Goal: Information Seeking & Learning: Learn about a topic

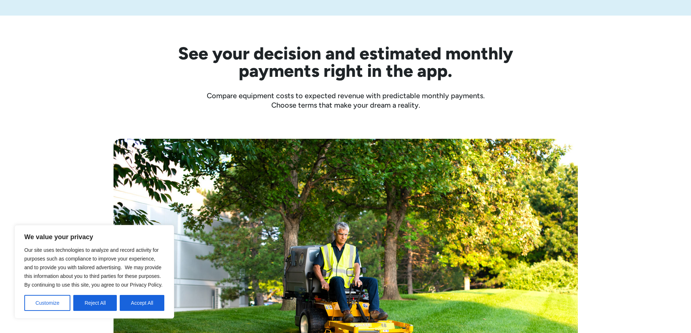
scroll to position [218, 0]
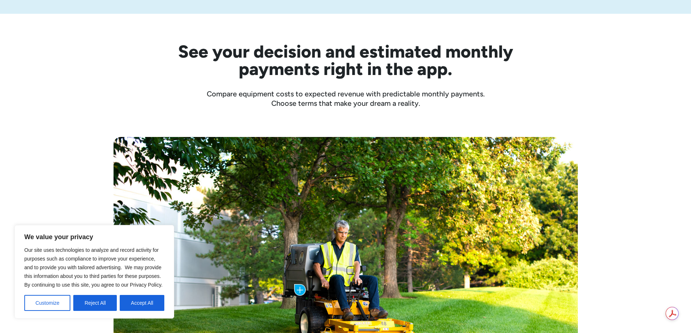
click at [96, 161] on div "Cost of the Trailer: $5,799.00 Monthly Payment: as low as $200 /mo with Clickle…" at bounding box center [345, 292] width 691 height 368
click at [616, 213] on div "Cost of the Trailer: $5,799.00 Monthly Payment: as low as $200 /mo with Clickle…" at bounding box center [345, 292] width 691 height 368
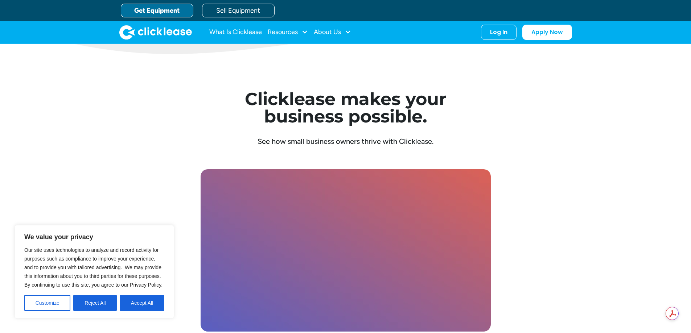
scroll to position [1960, 0]
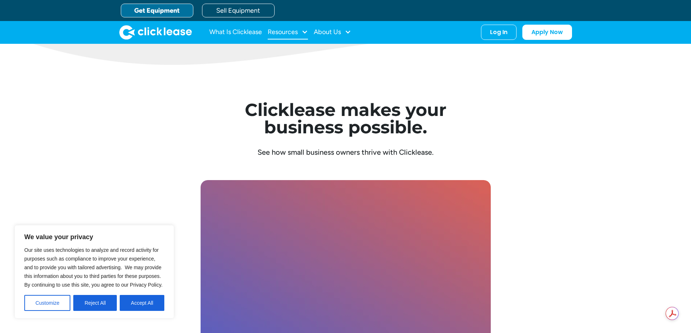
click at [308, 31] on div at bounding box center [305, 32] width 7 height 7
click at [350, 32] on div at bounding box center [348, 32] width 7 height 7
click at [236, 28] on link "What Is Clicklease" at bounding box center [235, 32] width 53 height 15
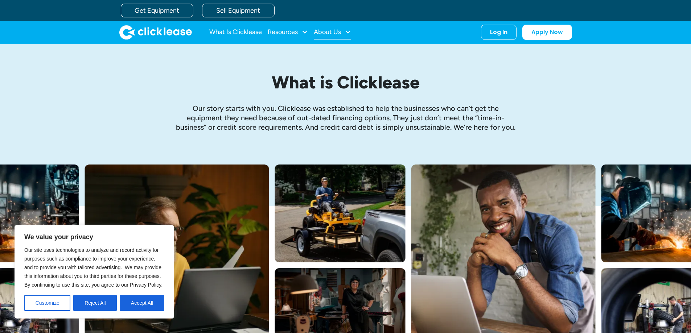
click at [348, 30] on div at bounding box center [348, 32] width 7 height 7
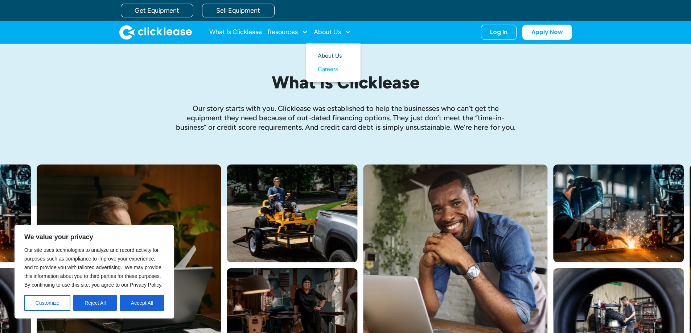
click at [333, 56] on link "About Us" at bounding box center [333, 55] width 31 height 13
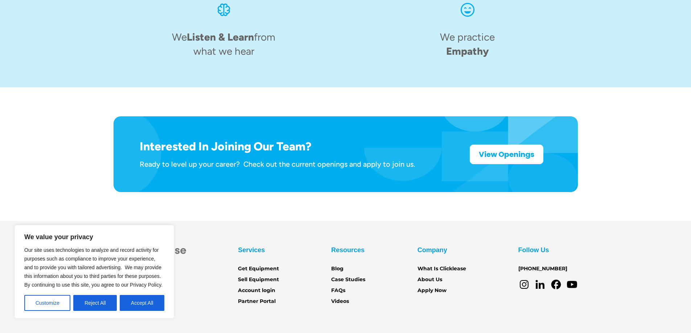
scroll to position [1126, 0]
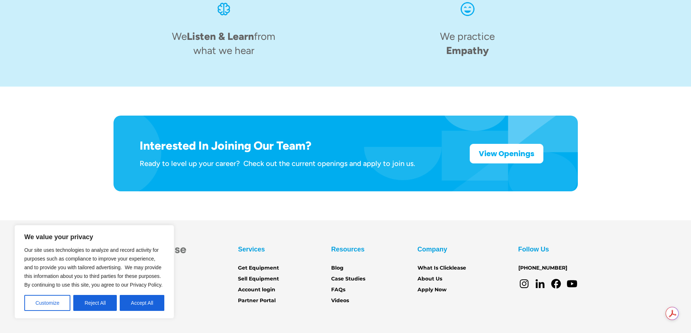
click at [145, 303] on button "Accept All" at bounding box center [142, 303] width 45 height 16
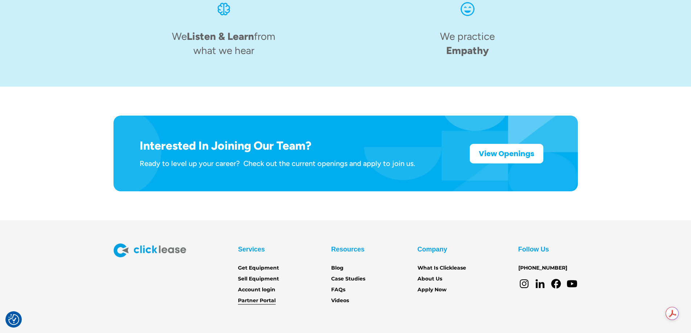
click at [270, 297] on link "Partner Portal" at bounding box center [257, 301] width 38 height 8
